Goal: Task Accomplishment & Management: Use online tool/utility

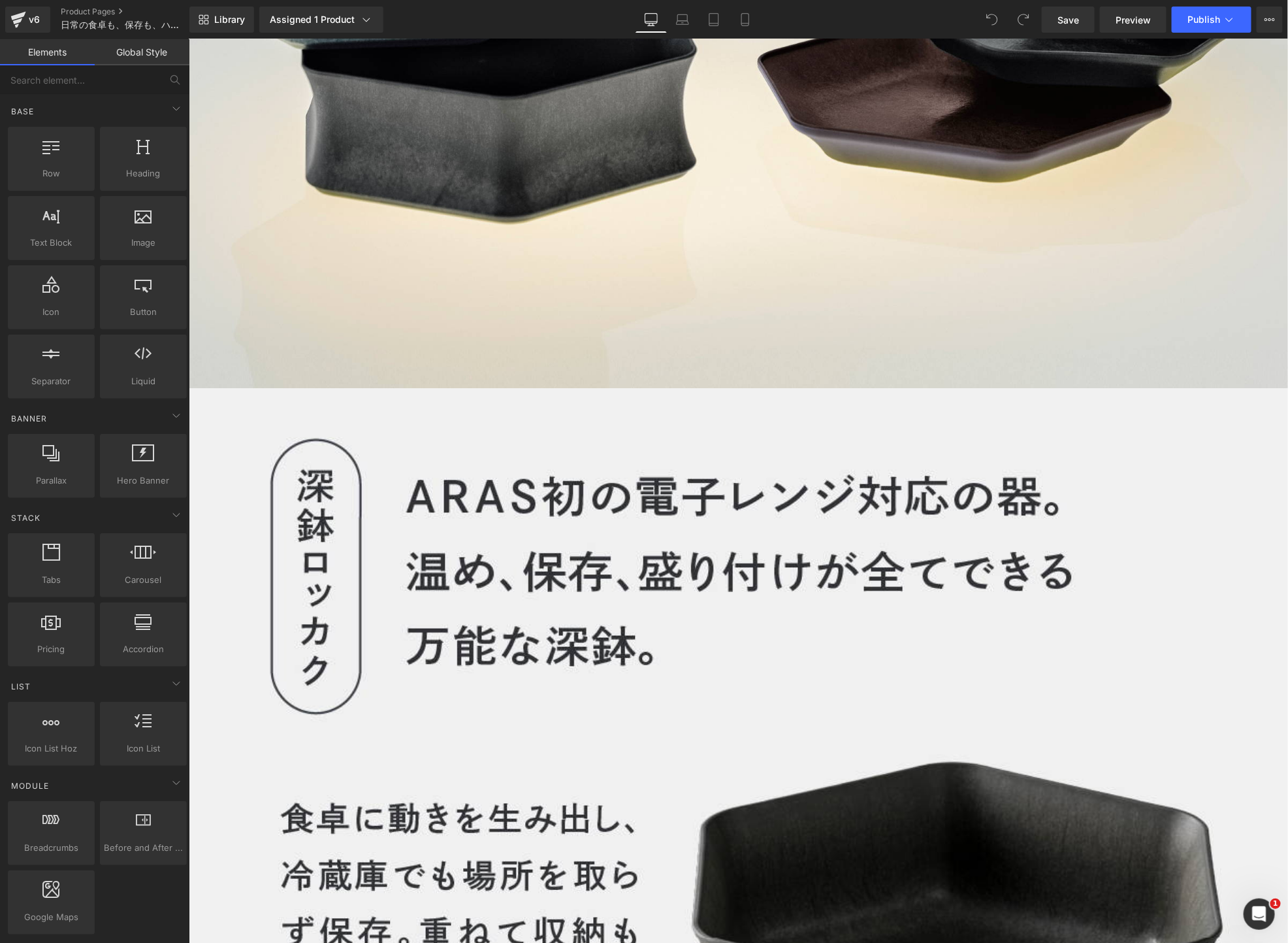
scroll to position [9032, 0]
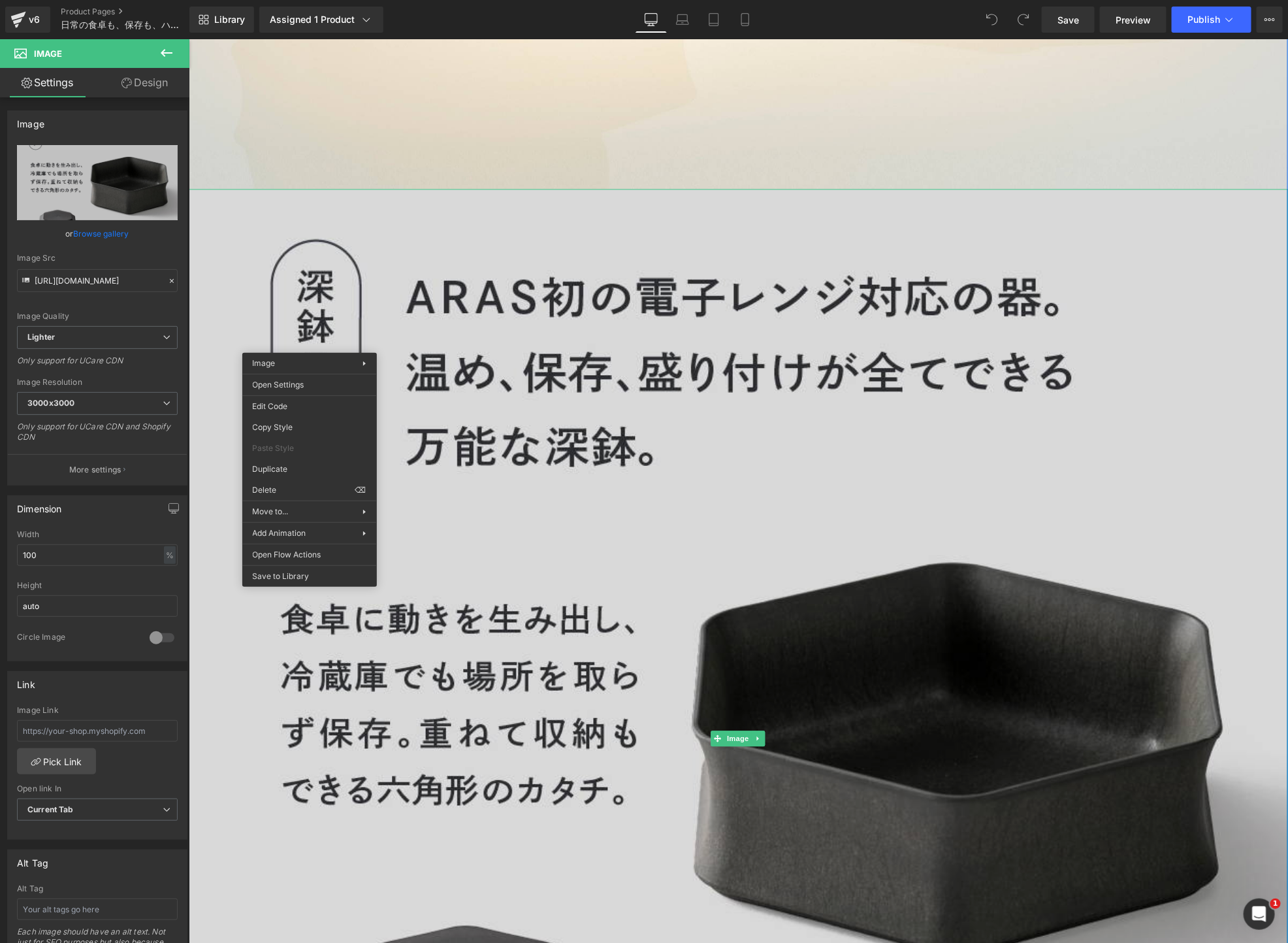
scroll to position [9277, 0]
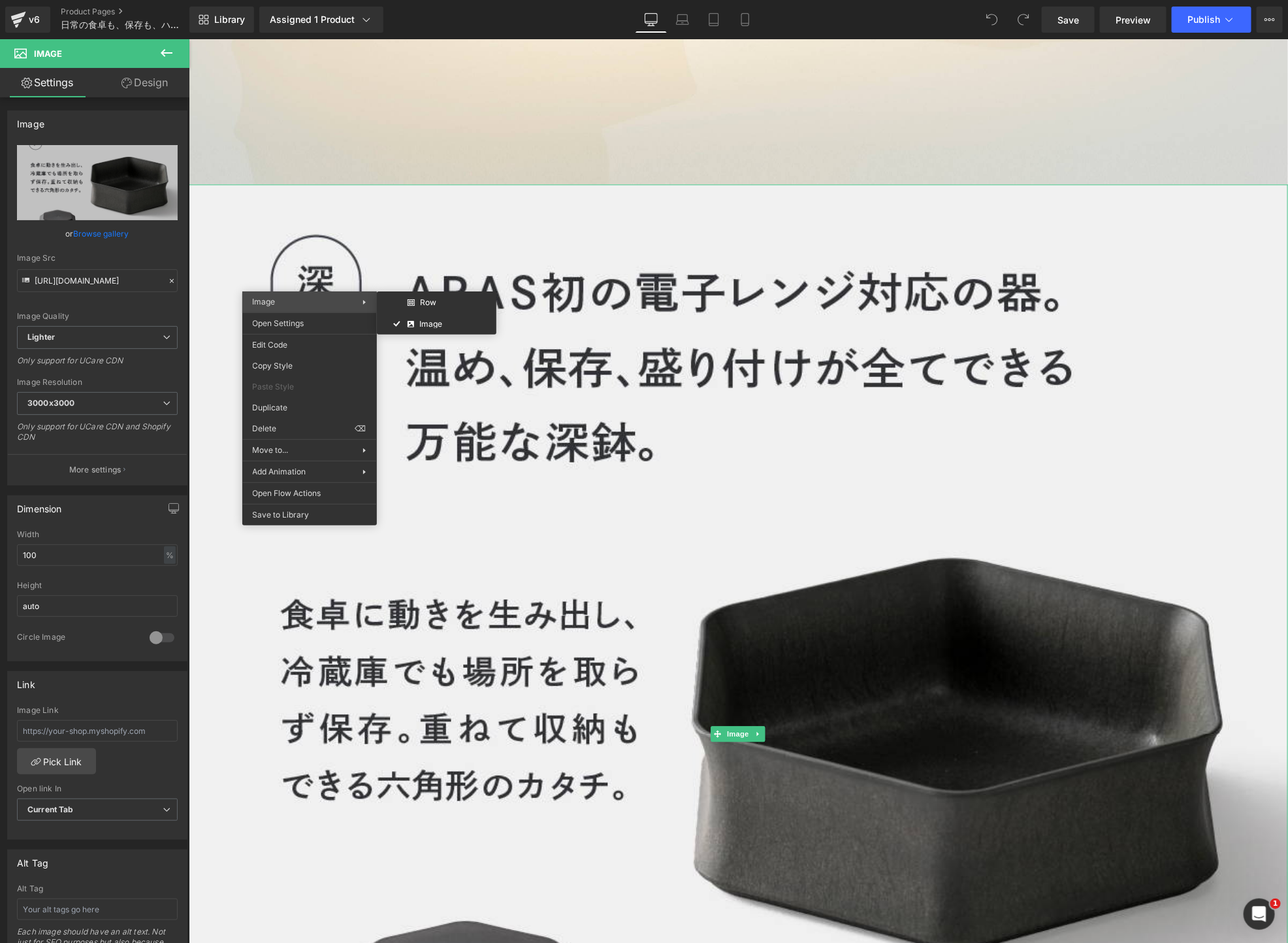
click at [349, 307] on div "Image Row Image" at bounding box center [309, 301] width 135 height 21
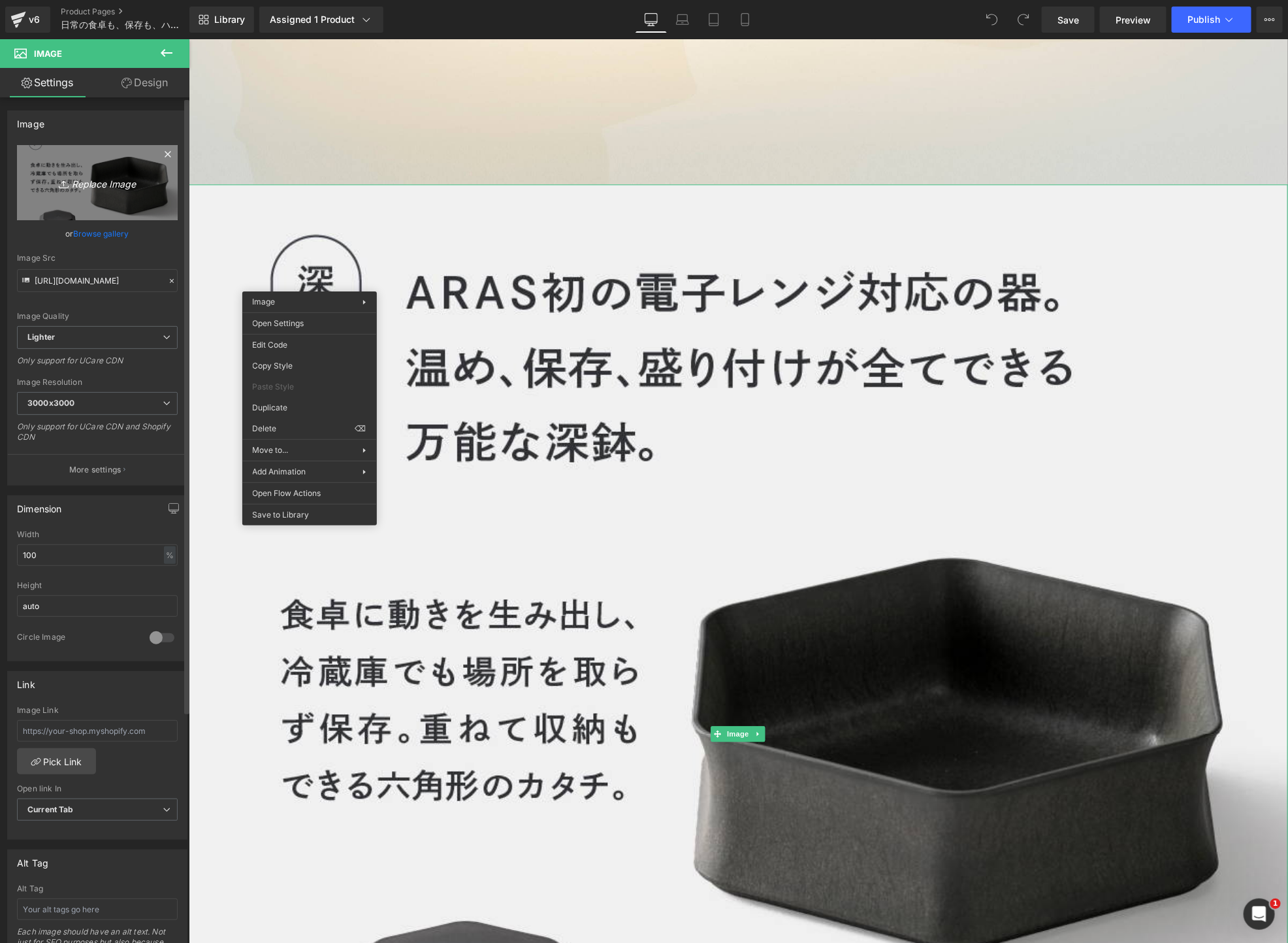
scroll to position [0, 686]
click at [123, 193] on link "Replace Image" at bounding box center [97, 182] width 161 height 75
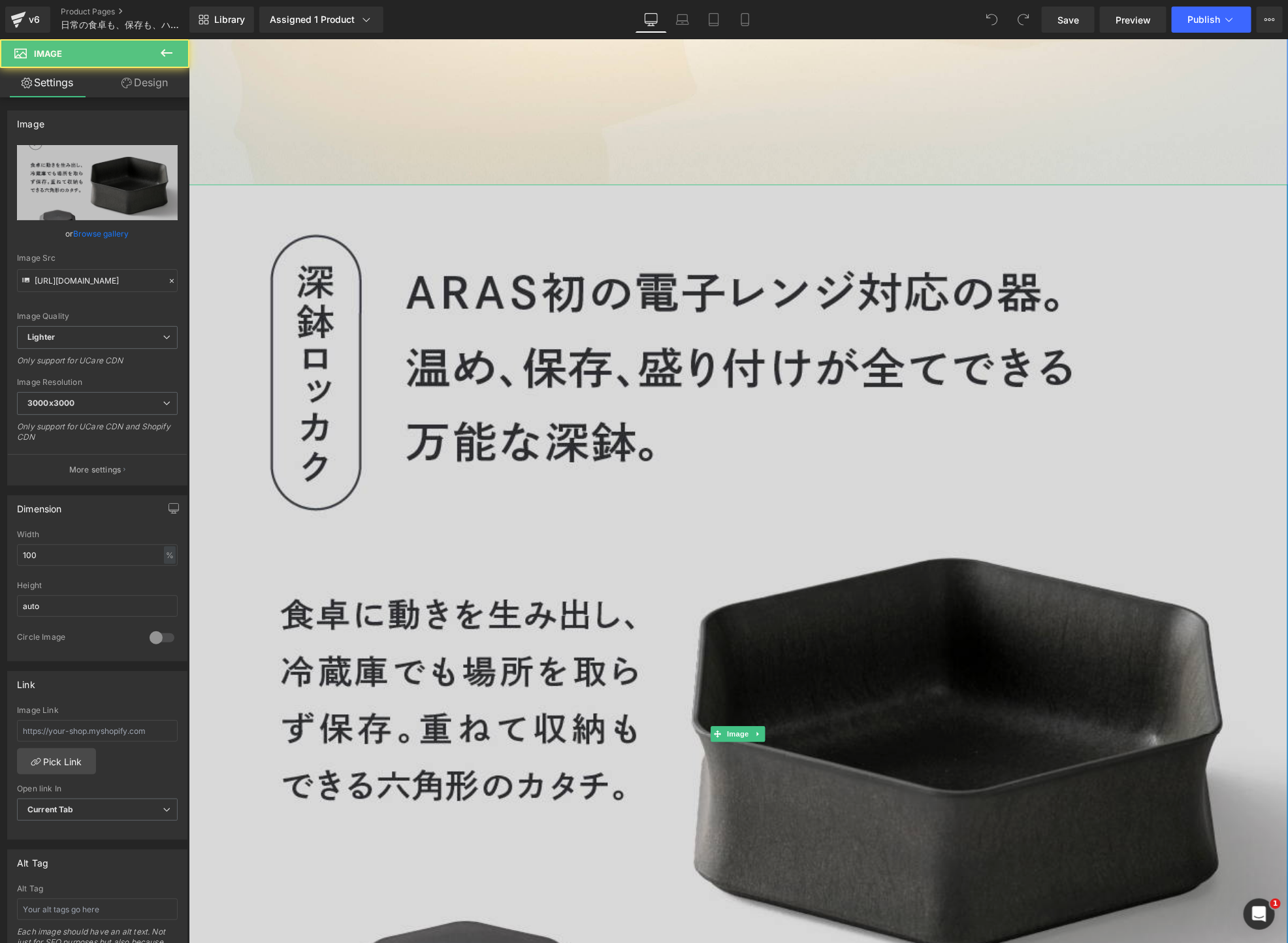
click at [521, 241] on img at bounding box center [738, 733] width 1099 height 1099
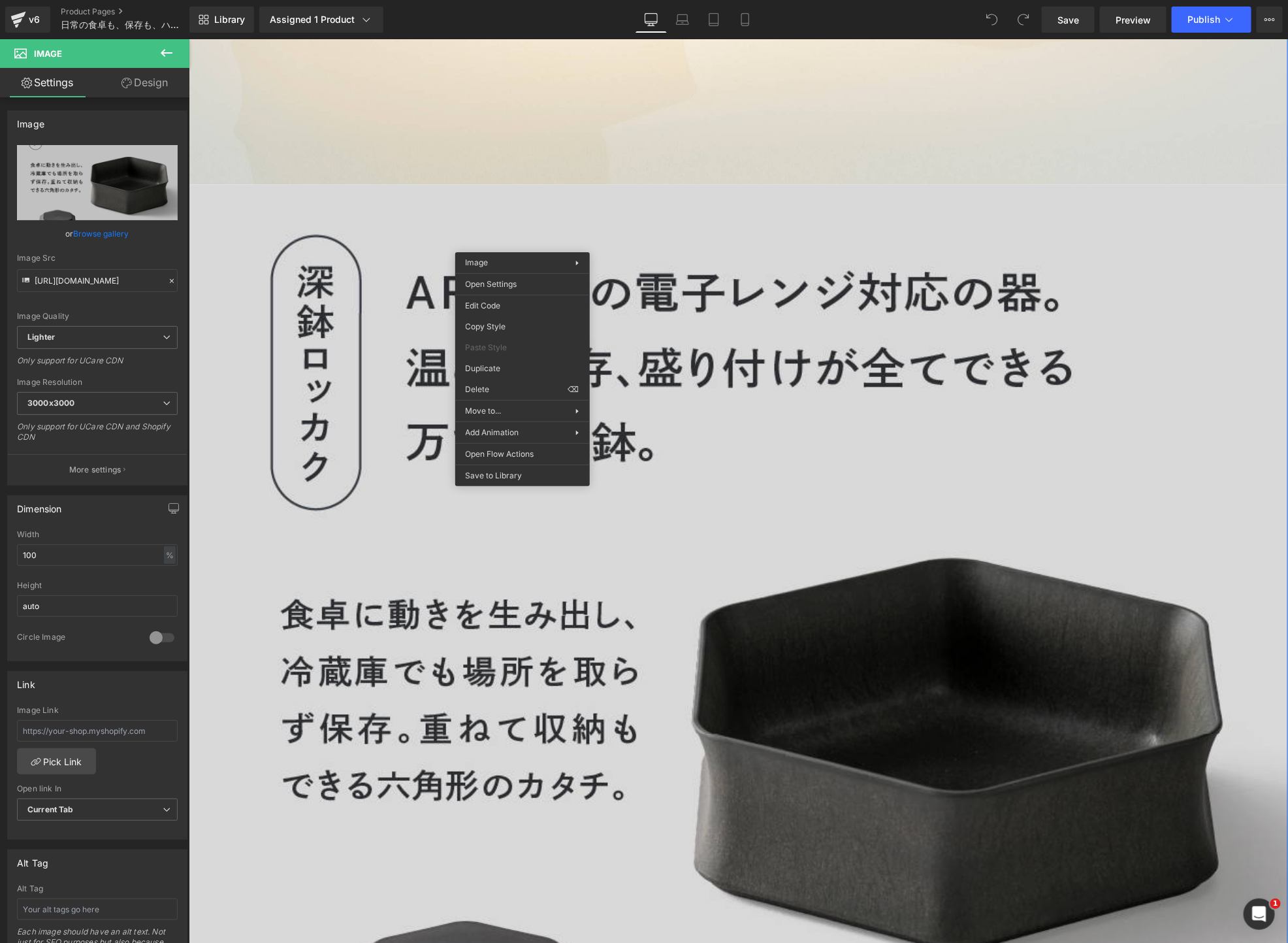
click at [535, 205] on img at bounding box center [738, 733] width 1099 height 1099
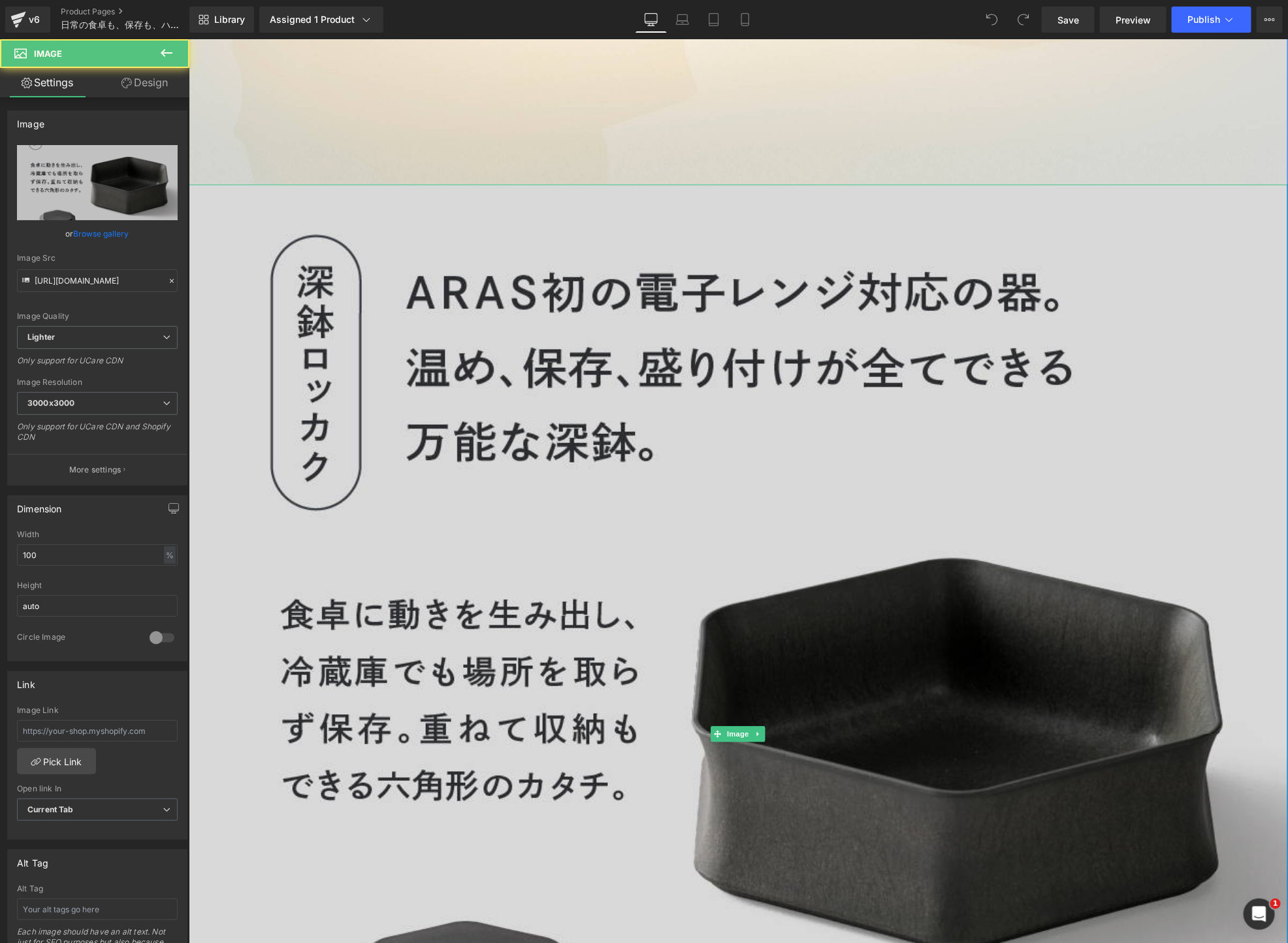
click at [535, 205] on img at bounding box center [738, 733] width 1099 height 1099
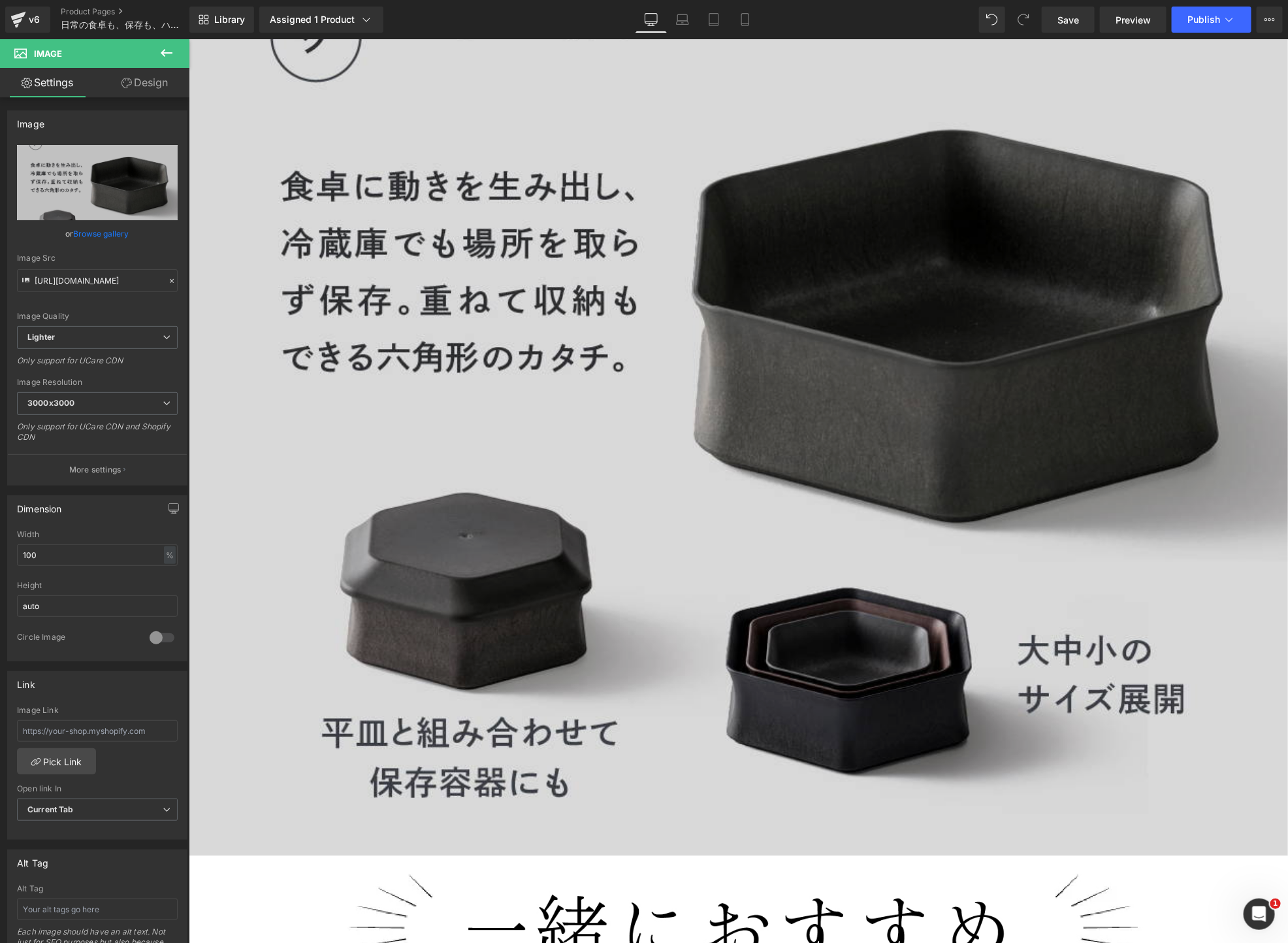
scroll to position [10946, 0]
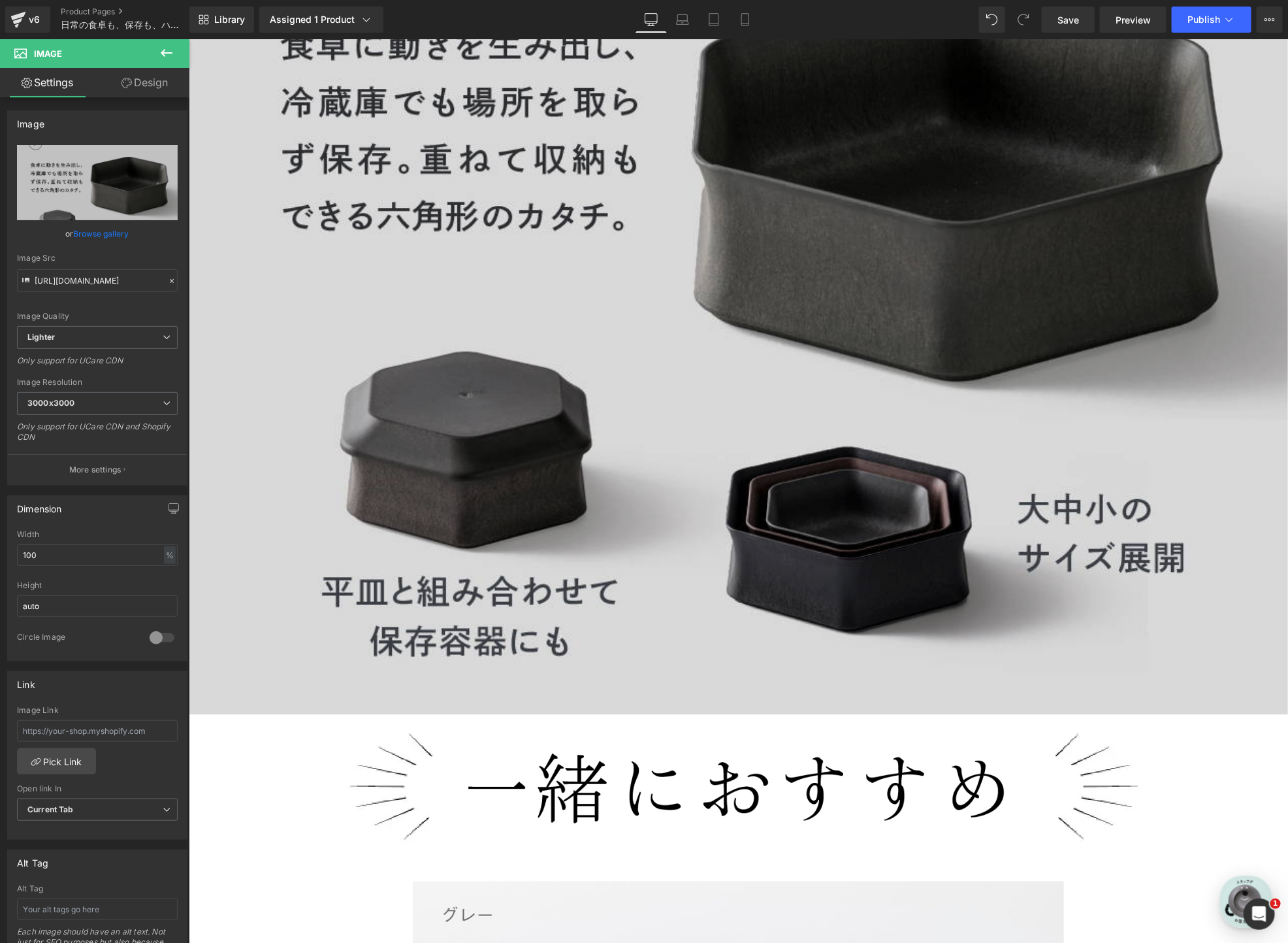
click at [509, 423] on img at bounding box center [738, 164] width 1099 height 1099
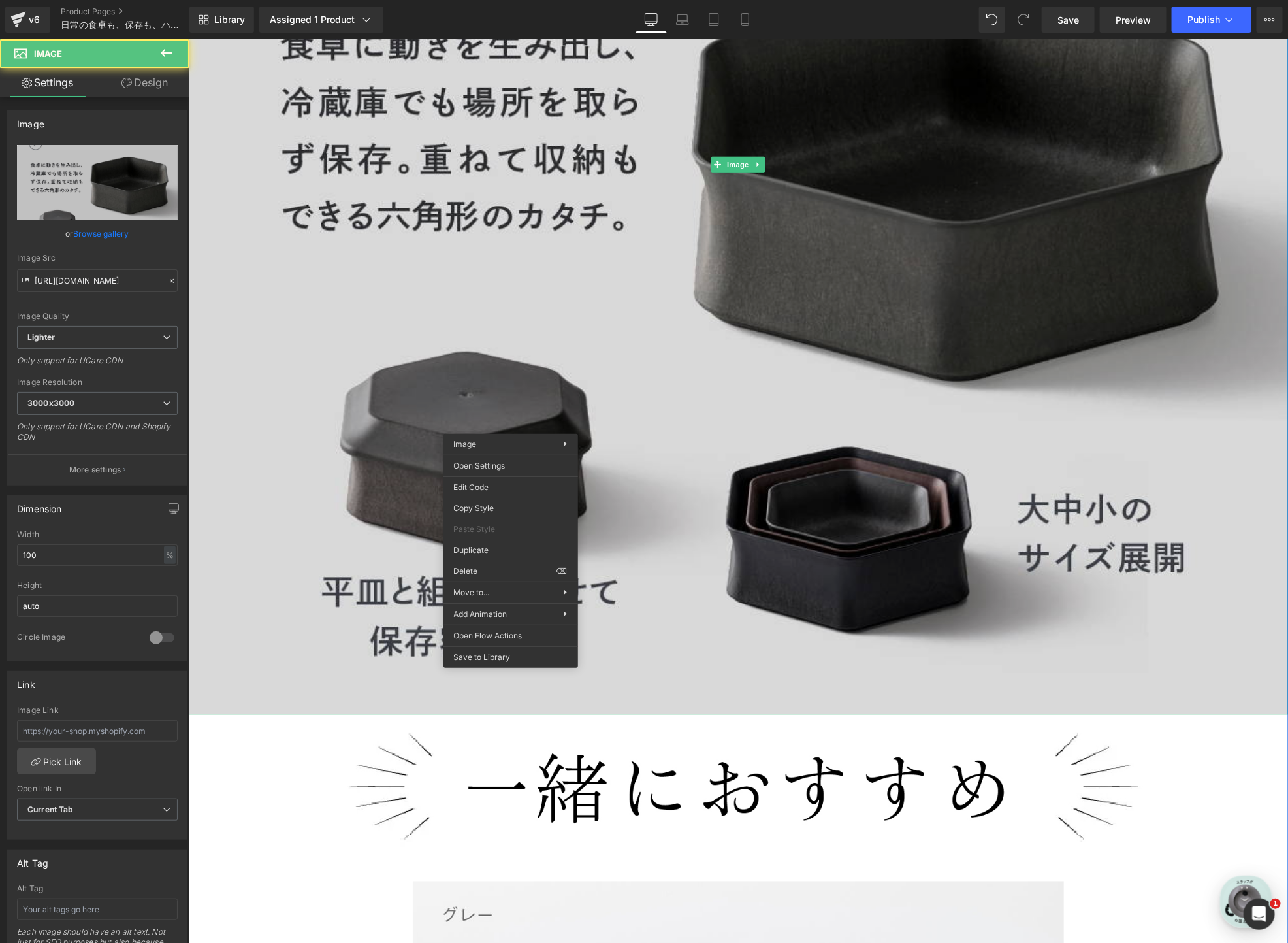
scroll to position [0, 686]
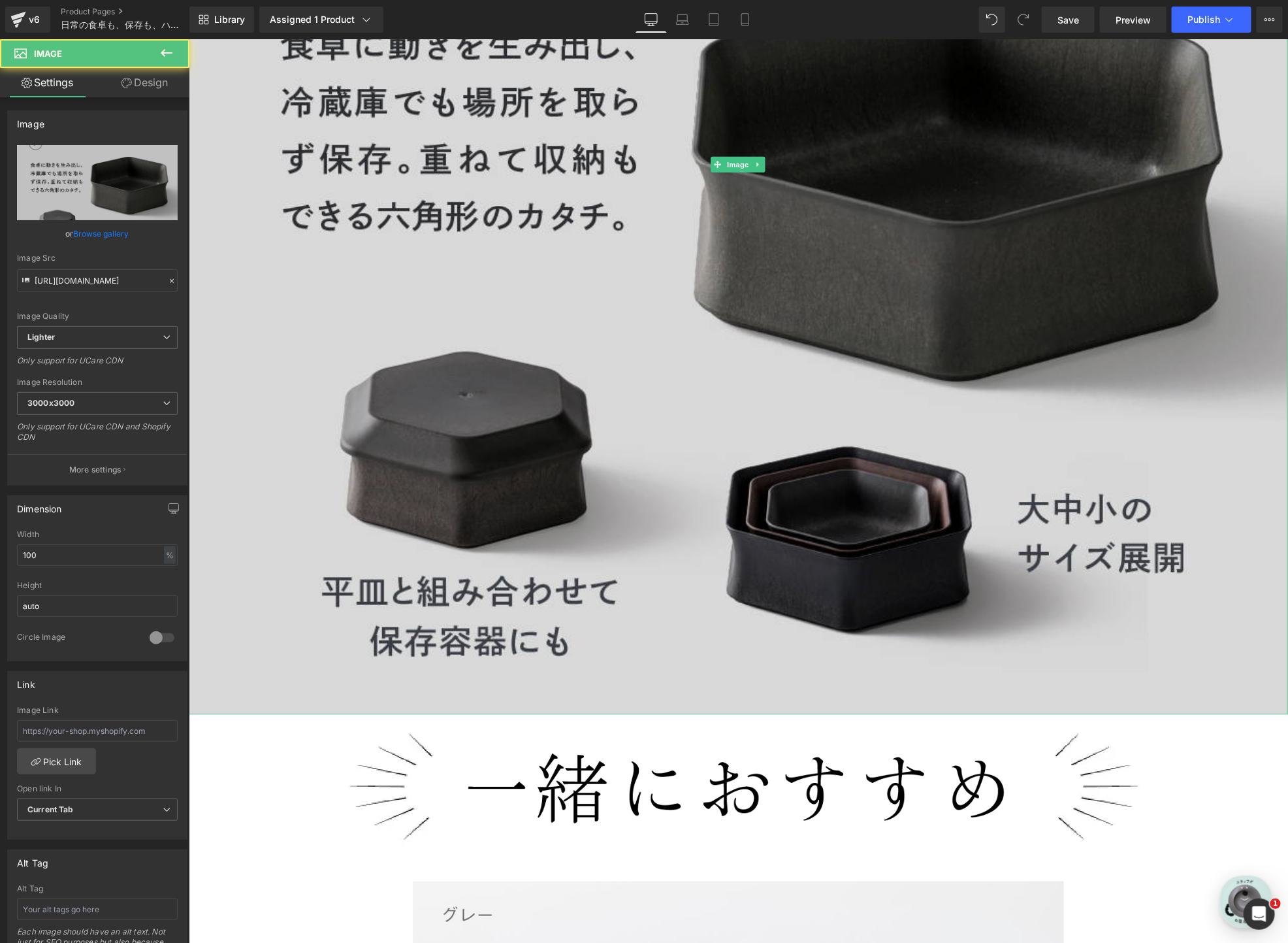
click at [544, 303] on img at bounding box center [738, 164] width 1099 height 1099
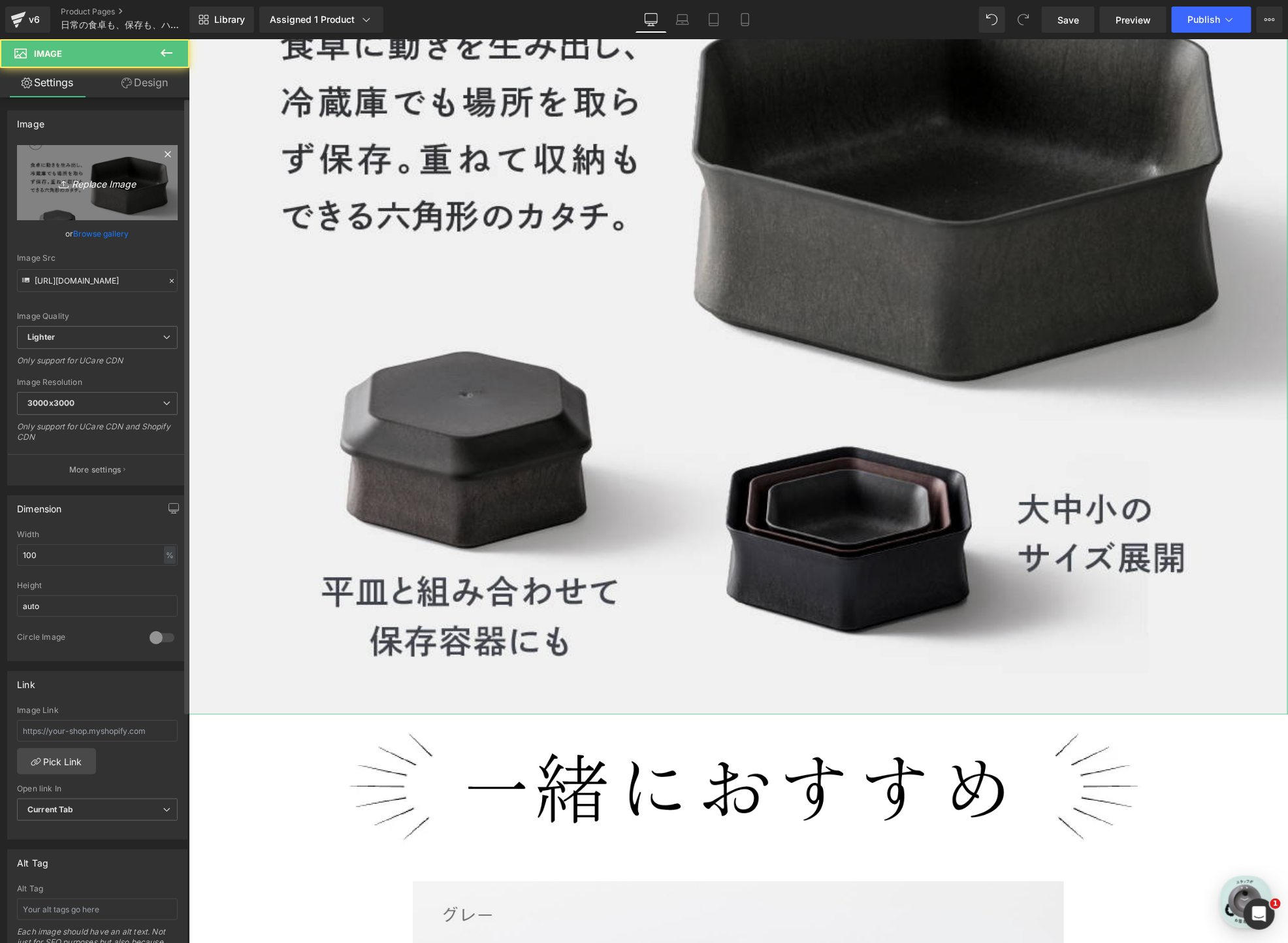
click at [97, 159] on link "Replace Image" at bounding box center [97, 182] width 161 height 75
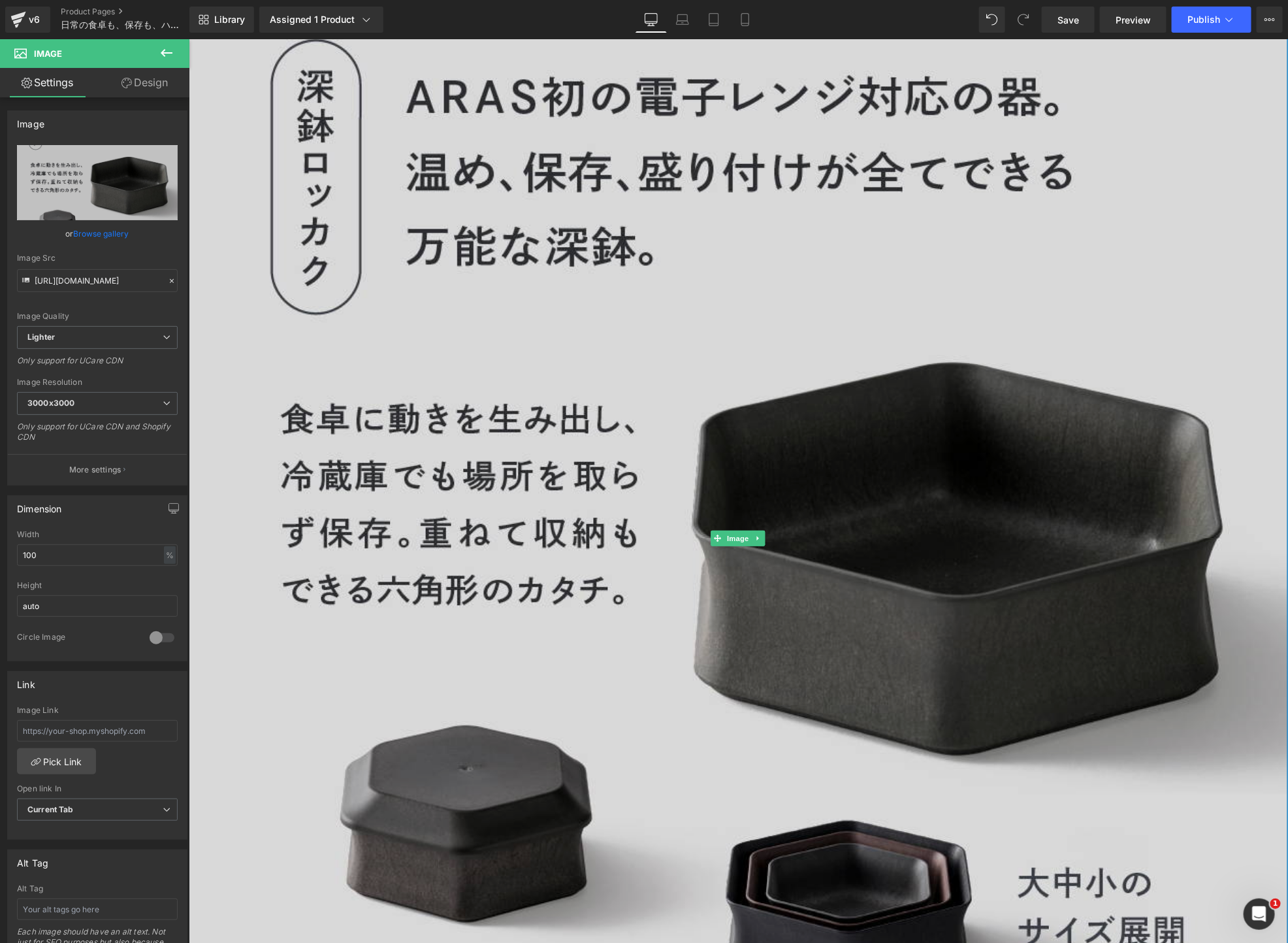
scroll to position [10456, 0]
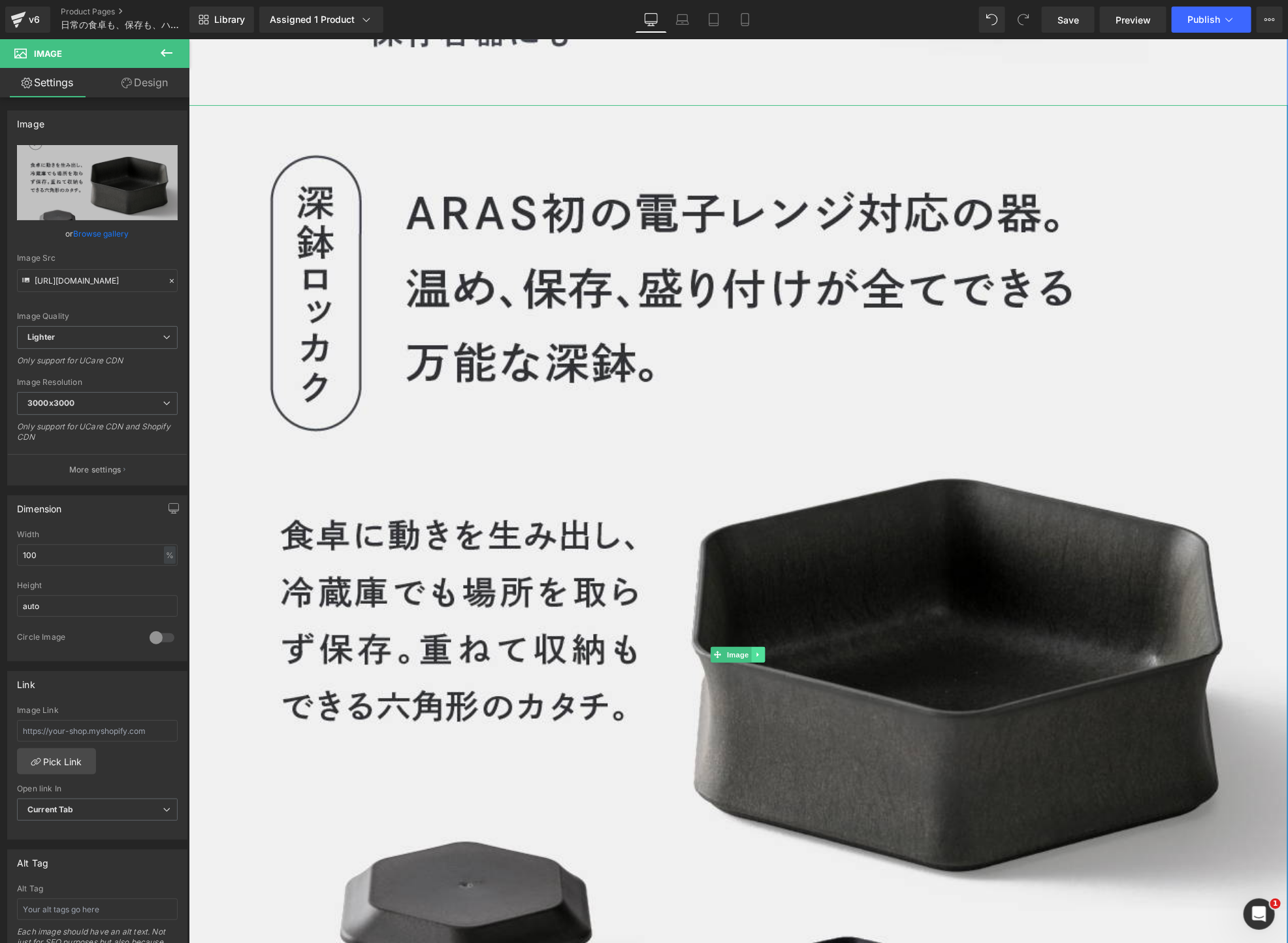
click at [751, 646] on link at bounding box center [758, 654] width 14 height 15
click at [733, 647] on link at bounding box center [738, 654] width 14 height 15
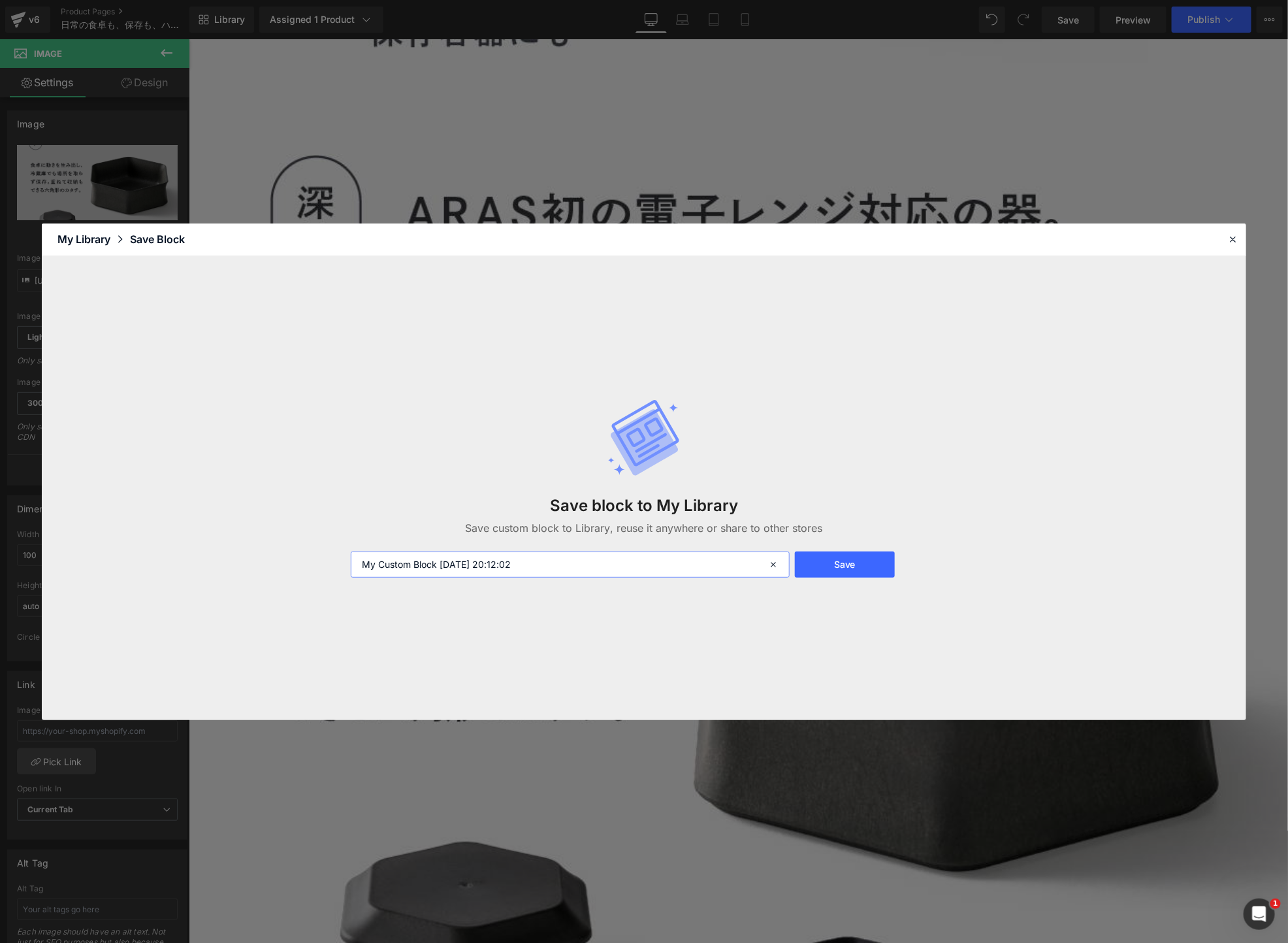
click at [667, 566] on input "My Custom Block [DATE] 20:12:02" at bounding box center [569, 564] width 439 height 26
click at [855, 565] on button "Save" at bounding box center [845, 564] width 100 height 26
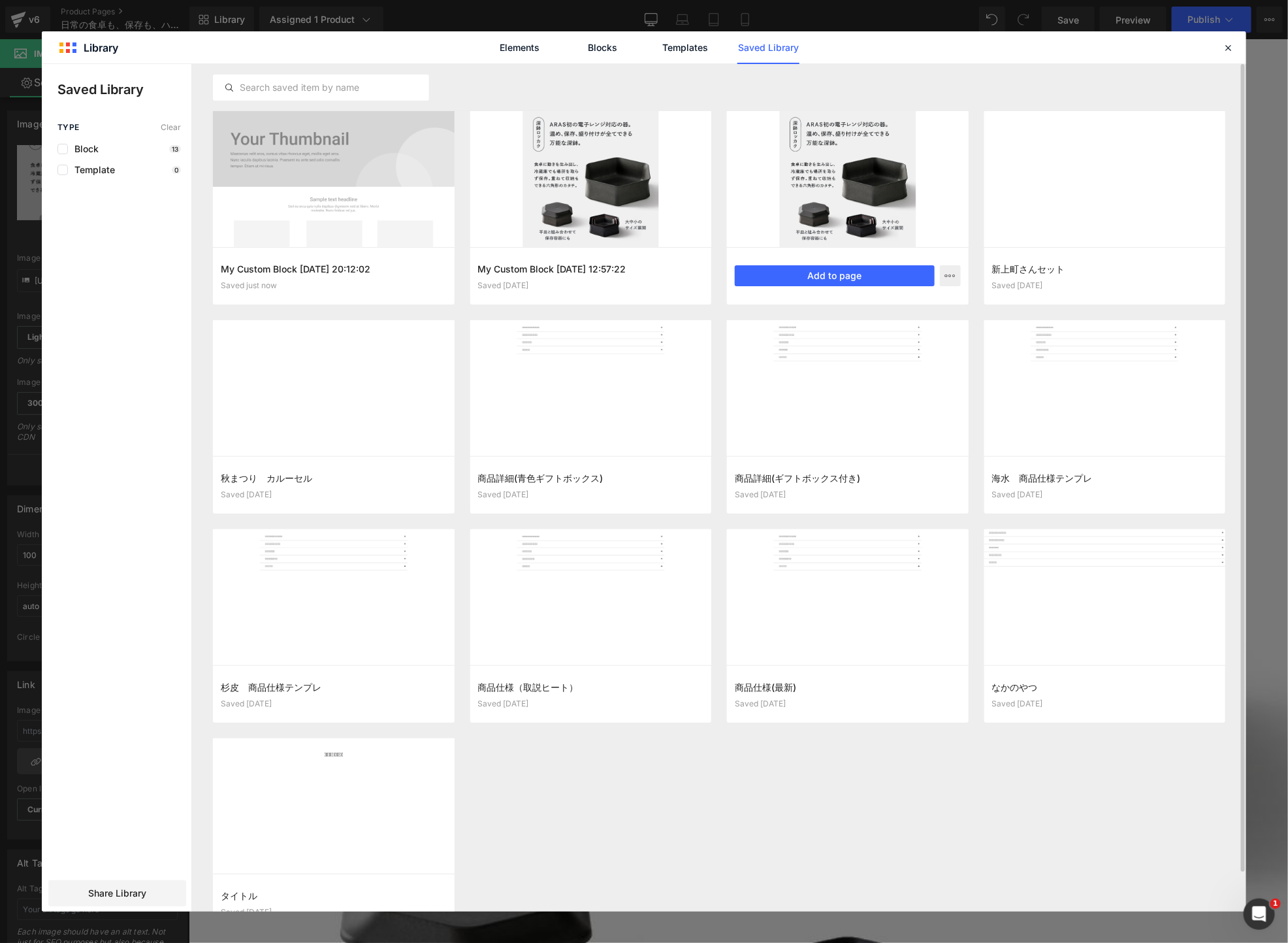
click at [798, 194] on div at bounding box center [848, 179] width 241 height 136
click at [961, 278] on div "My Custom Block [DATE] 12:56:30 Saved [DATE] Add to page" at bounding box center [848, 275] width 241 height 58
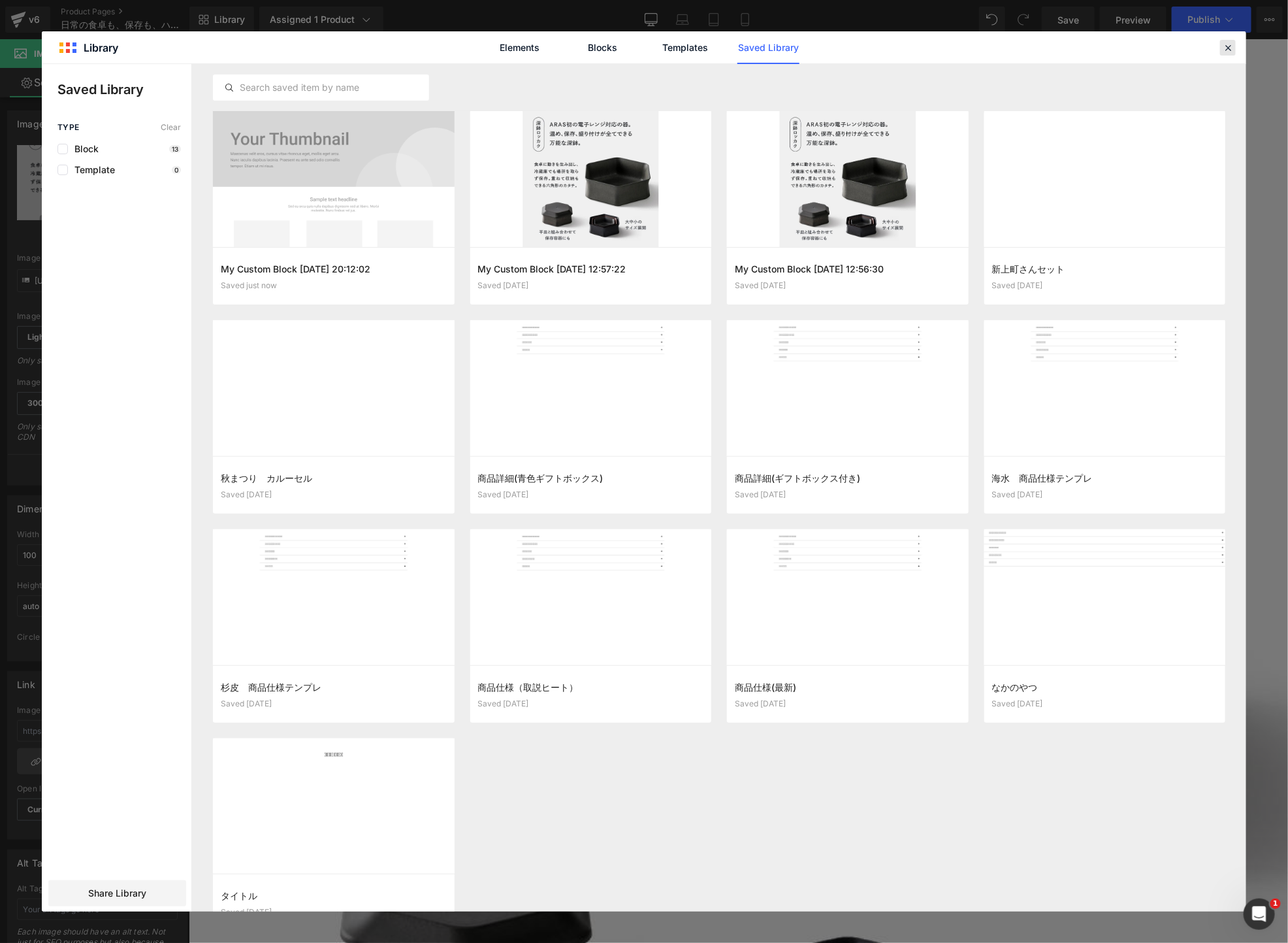
click at [1226, 42] on icon at bounding box center [1228, 48] width 12 height 12
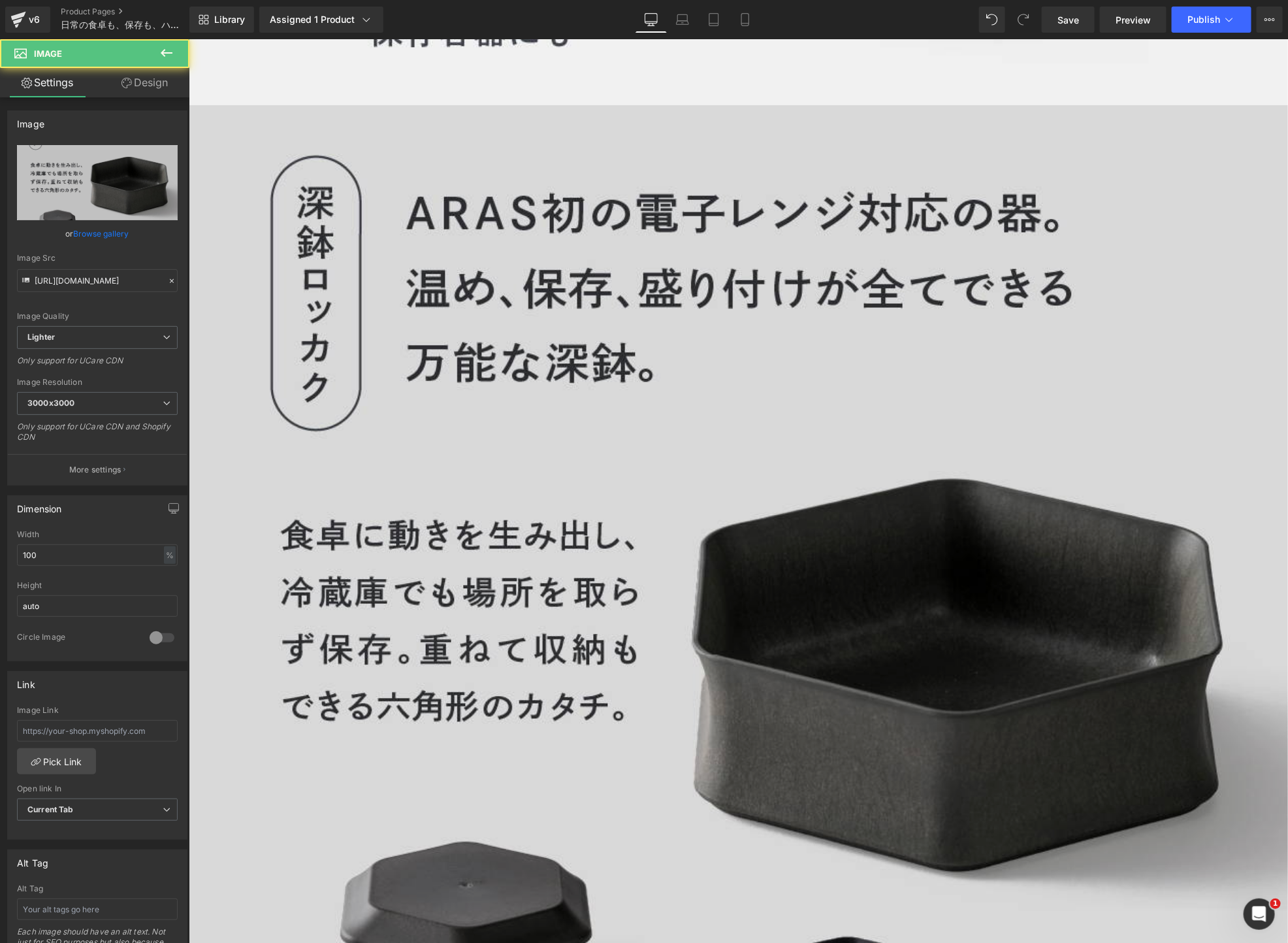
click at [634, 243] on img at bounding box center [738, 654] width 1099 height 1099
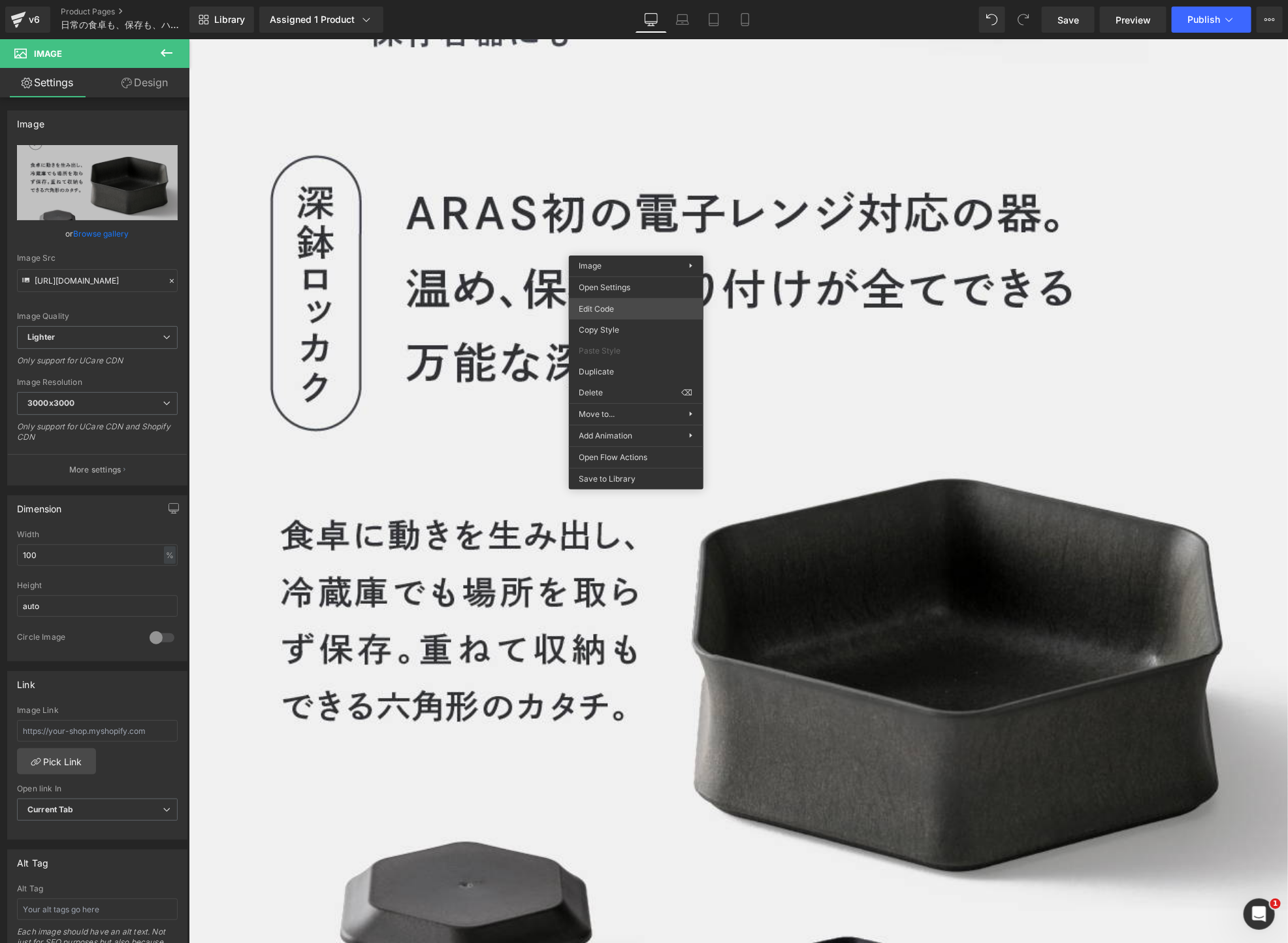
click at [621, 0] on div "You are previewing how the will restyle your page. You can not edit Elements in…" at bounding box center [644, 0] width 1288 height 0
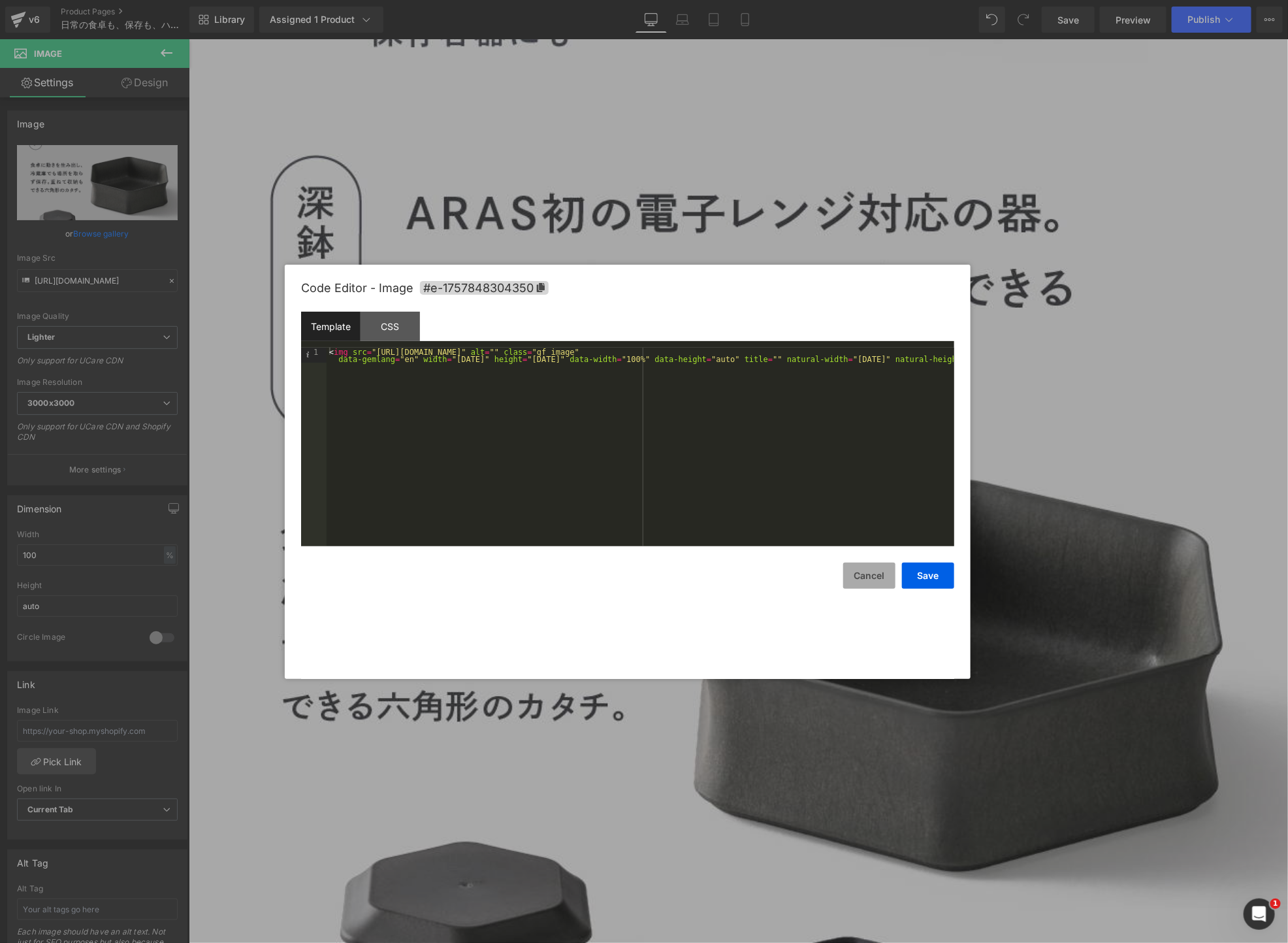
scroll to position [0, 0]
click at [858, 572] on button "Cancel" at bounding box center [869, 575] width 52 height 26
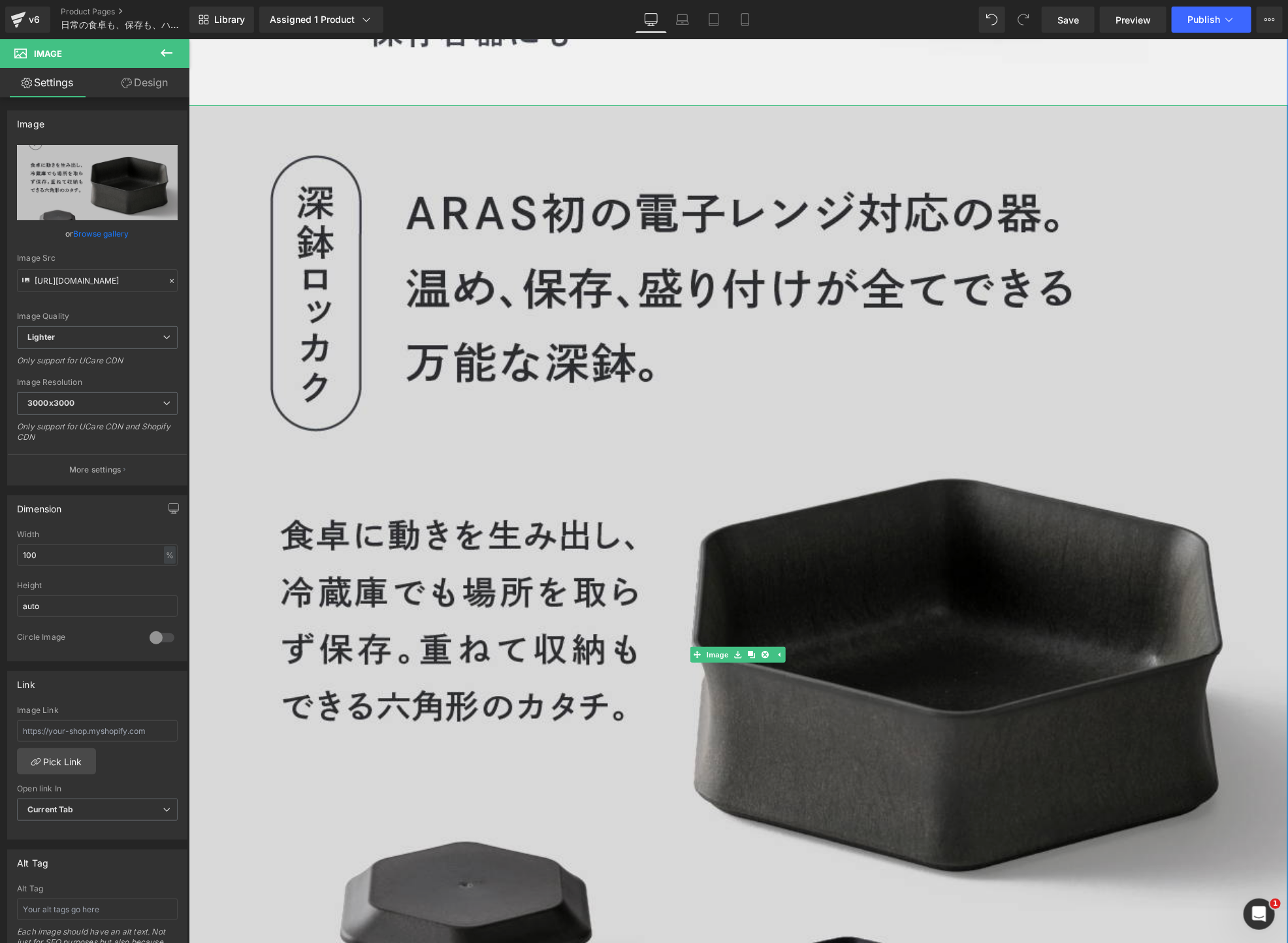
scroll to position [0, 686]
click at [394, 234] on img at bounding box center [738, 654] width 1099 height 1099
click at [292, 127] on img at bounding box center [738, 654] width 1099 height 1099
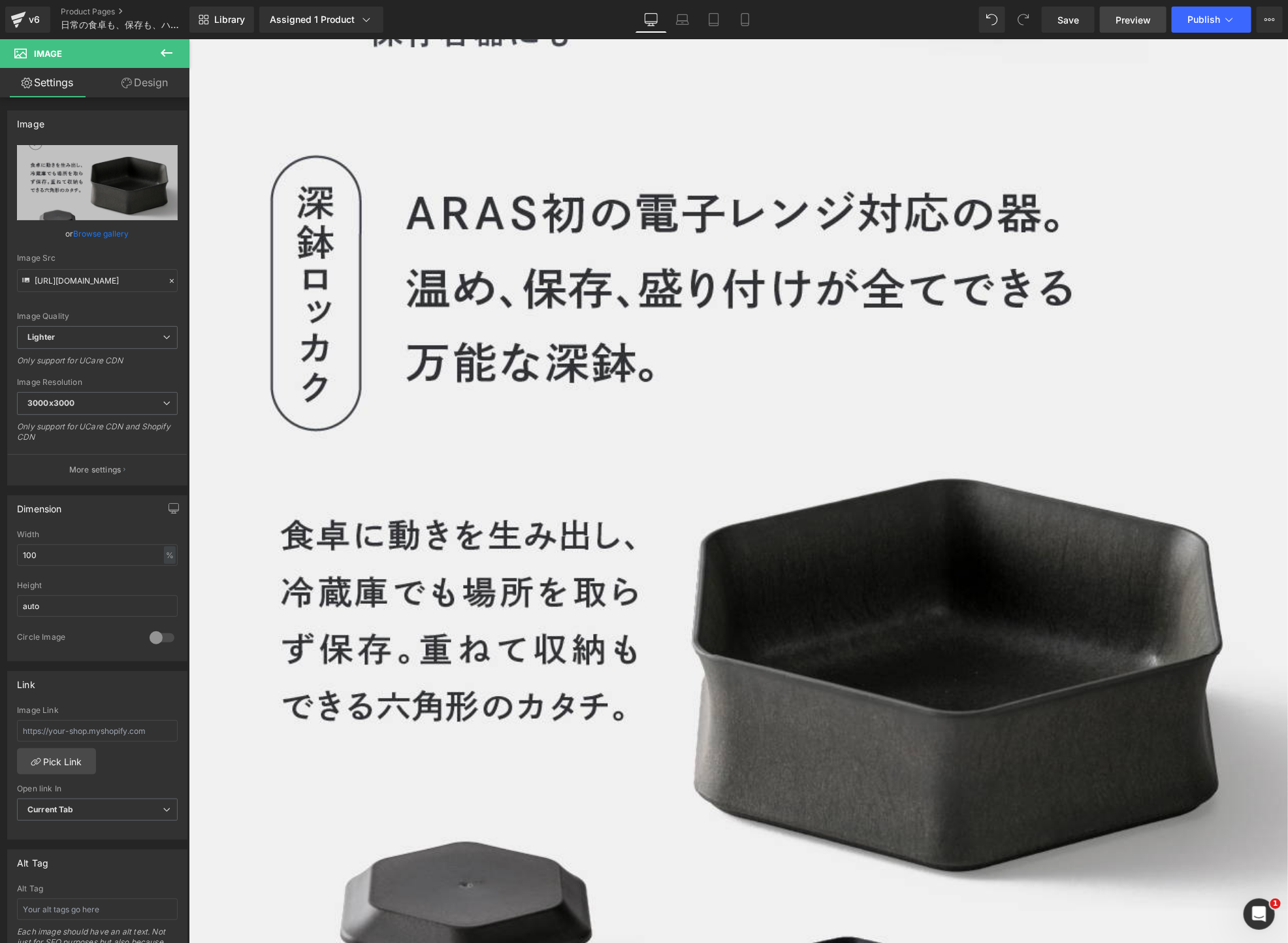
click at [1120, 18] on span "Preview" at bounding box center [1133, 20] width 35 height 14
